Goal: Transaction & Acquisition: Book appointment/travel/reservation

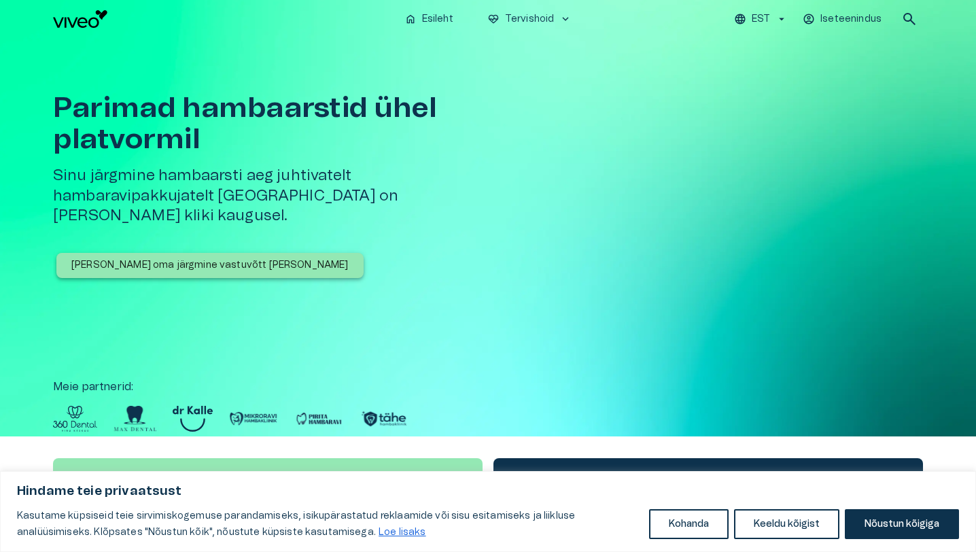
click at [183, 258] on p "[PERSON_NAME] oma järgmine vastuvõtt [PERSON_NAME]" at bounding box center [209, 265] width 277 height 14
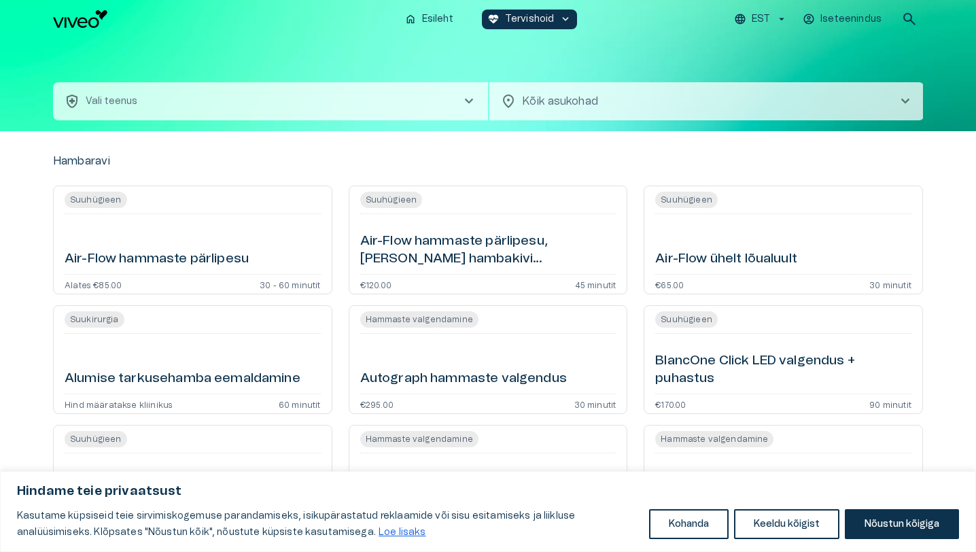
click at [699, 104] on body "Hindame teie privaatsust Kasutame küpsiseid teie sirvimiskogemuse parandamiseks…" at bounding box center [488, 276] width 976 height 552
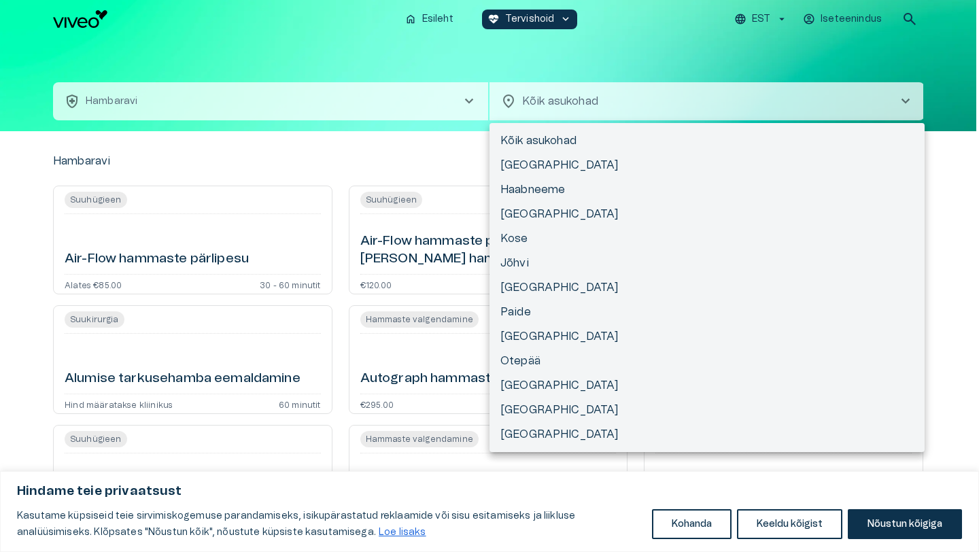
click at [511, 214] on li "[GEOGRAPHIC_DATA]" at bounding box center [706, 214] width 435 height 24
type input "**********"
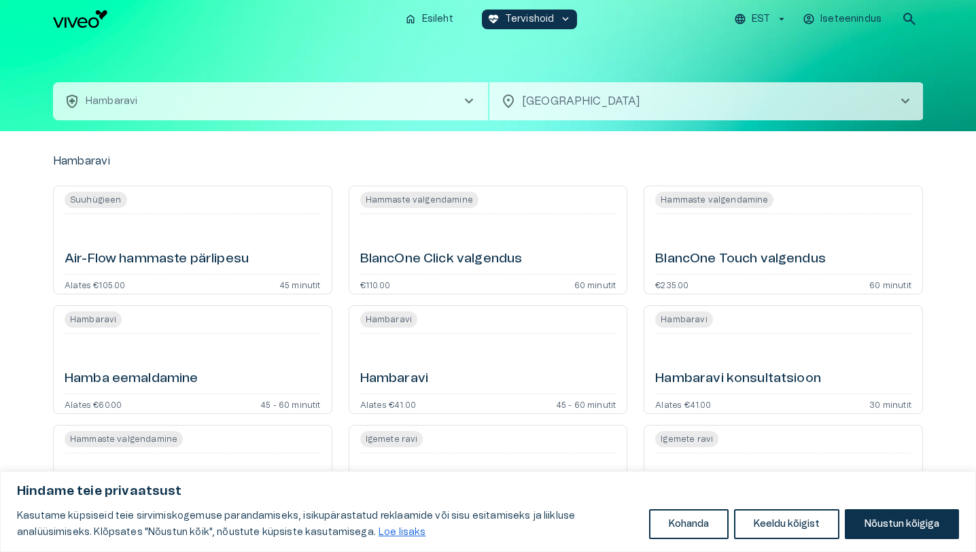
click at [684, 318] on span "Hambaravi" at bounding box center [683, 319] width 57 height 16
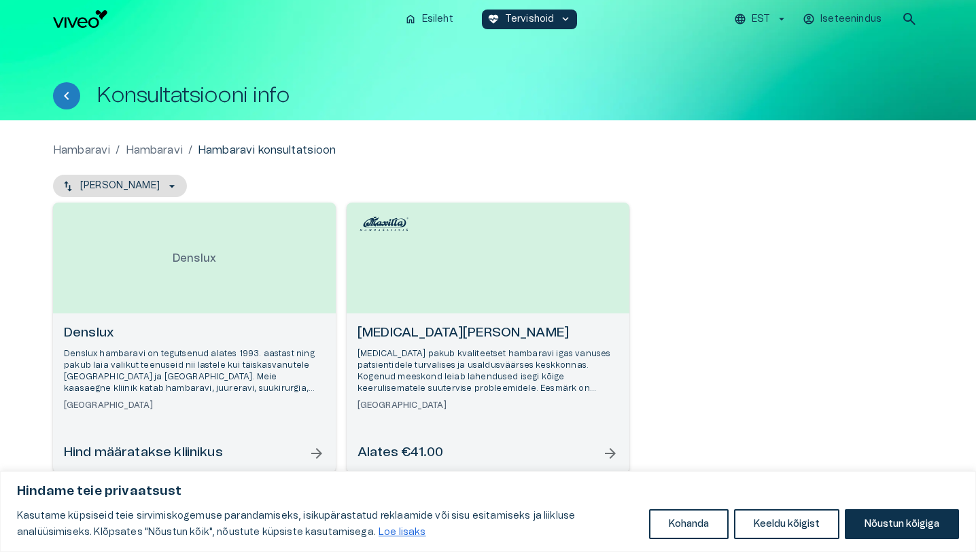
scroll to position [20, 0]
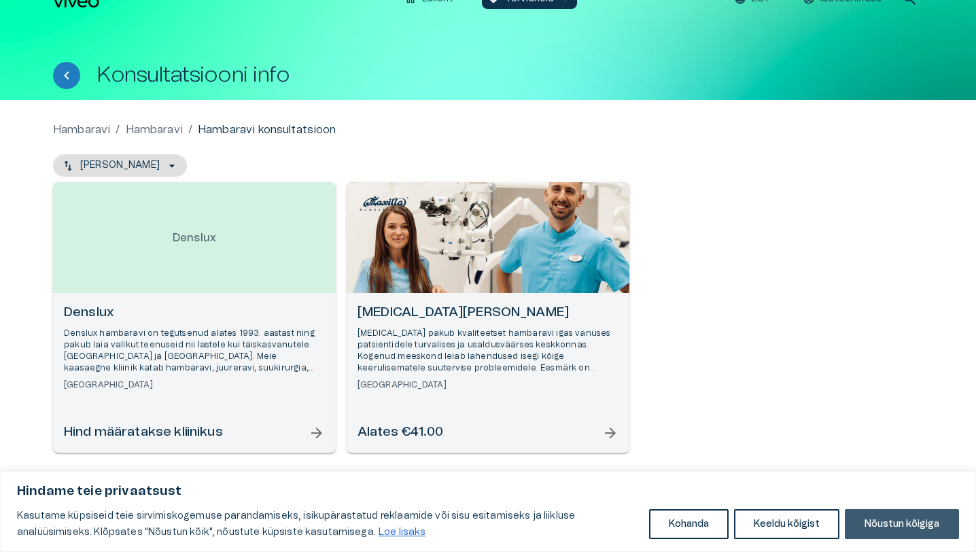
click at [896, 529] on button "Nõustun kõigiga" at bounding box center [902, 524] width 114 height 30
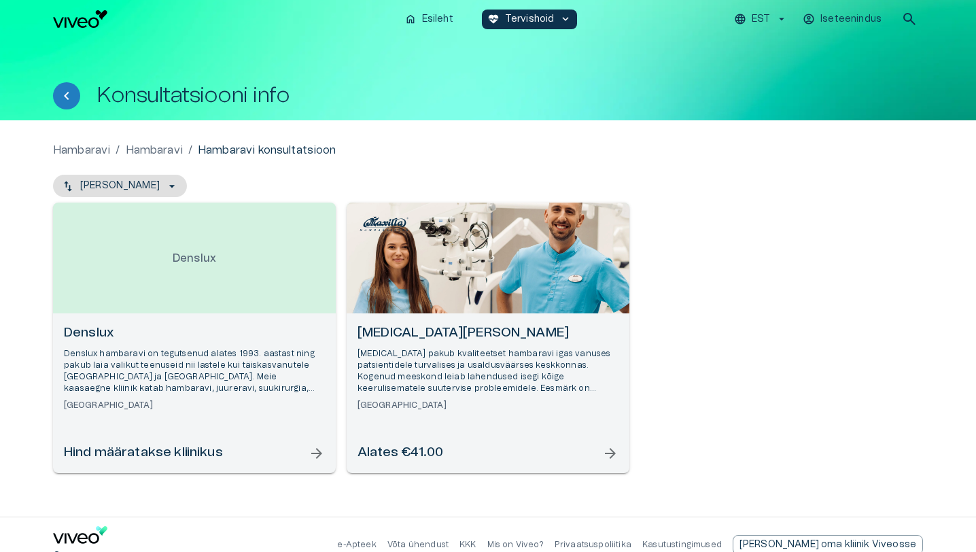
click at [105, 330] on h6 "Denslux" at bounding box center [194, 333] width 261 height 18
click at [485, 293] on div "Open selected supplier available booking dates" at bounding box center [488, 258] width 283 height 111
click at [431, 311] on div "Open selected supplier available booking dates" at bounding box center [488, 258] width 283 height 111
